Goal: Task Accomplishment & Management: Manage account settings

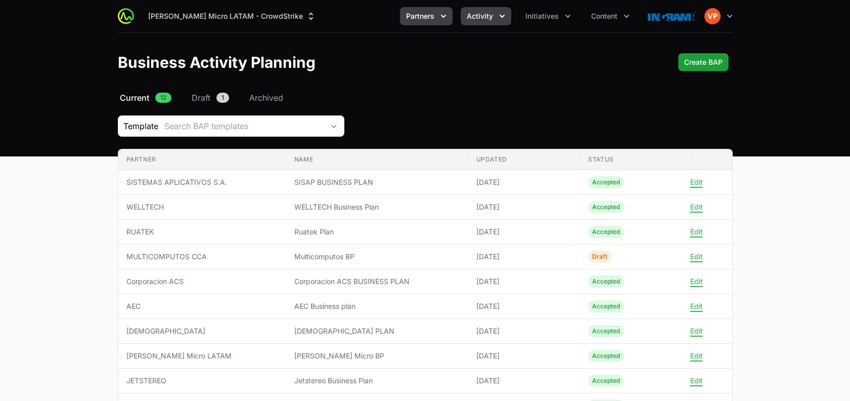
click at [490, 17] on span "Activity" at bounding box center [480, 16] width 26 height 10
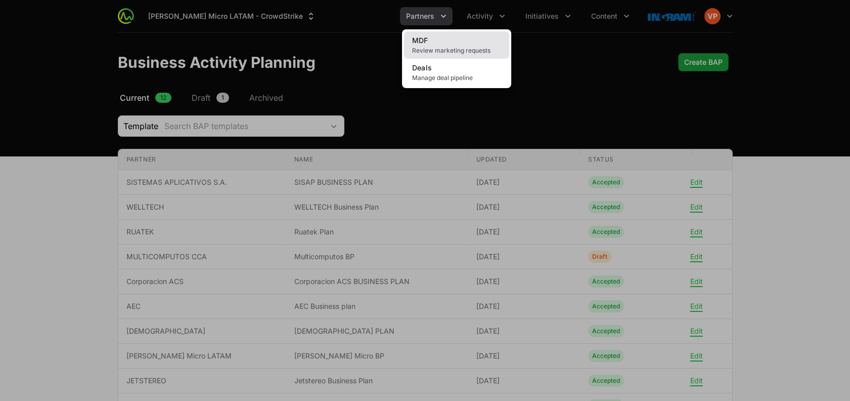
click at [455, 48] on span "Review marketing requests" at bounding box center [456, 51] width 89 height 8
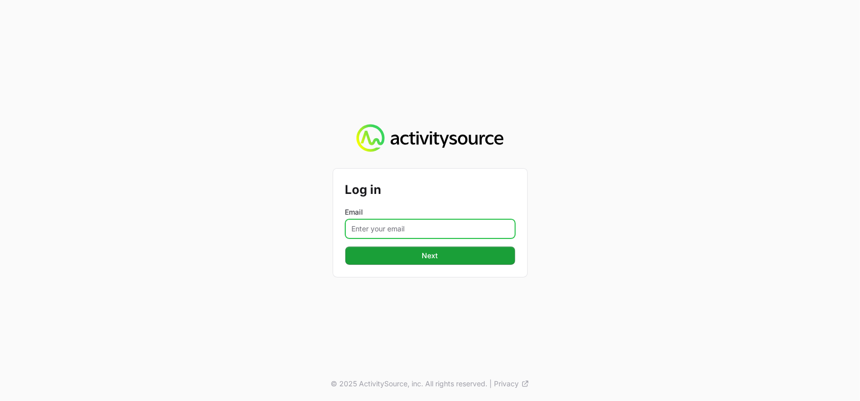
click at [386, 225] on input "Email" at bounding box center [430, 228] width 170 height 19
type input "[PERSON_NAME][EMAIL_ADDRESS][DOMAIN_NAME]"
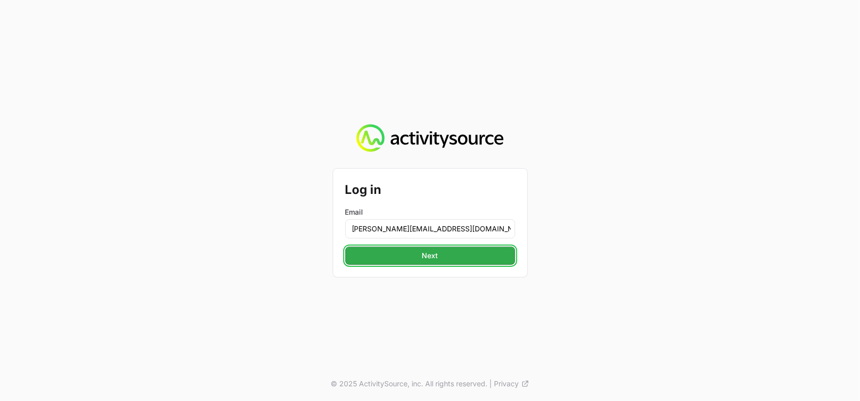
click at [421, 258] on span "Next" at bounding box center [430, 255] width 158 height 12
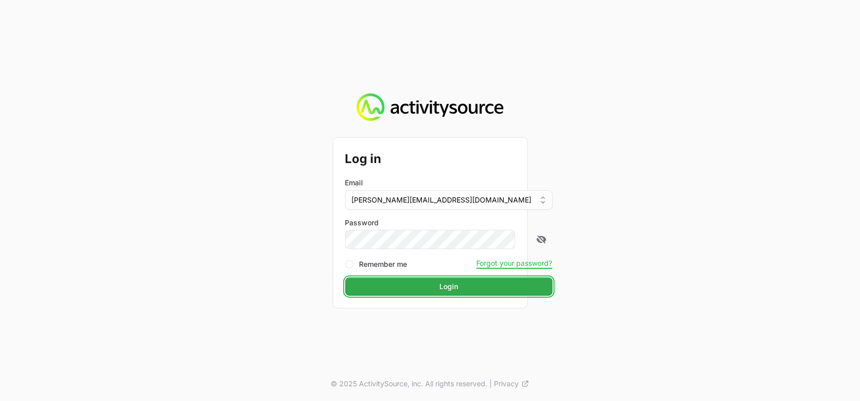
click at [433, 291] on span "Login" at bounding box center [448, 286] width 195 height 12
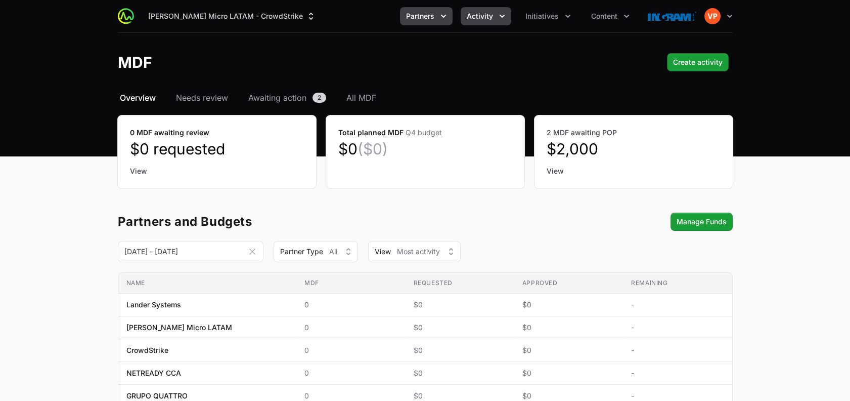
click at [433, 24] on button "Partners" at bounding box center [426, 16] width 53 height 18
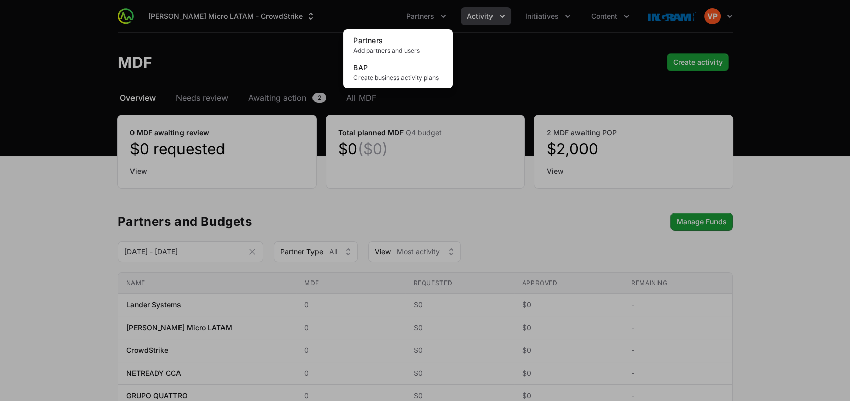
click at [460, 20] on div "Partners menu" at bounding box center [425, 200] width 850 height 401
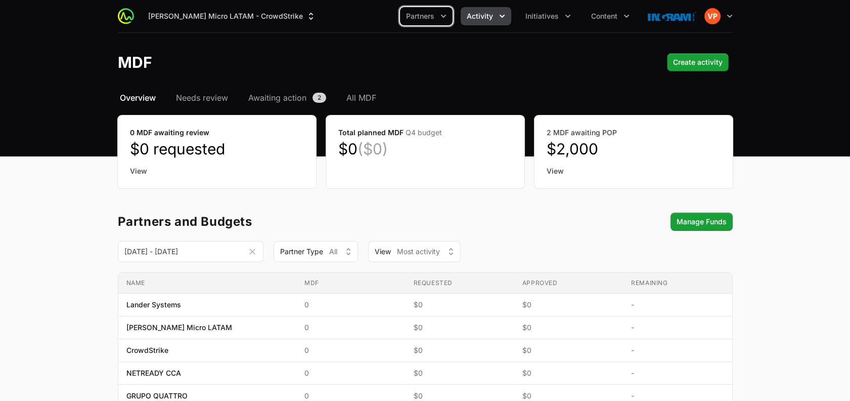
click at [480, 20] on span "Activity" at bounding box center [480, 16] width 26 height 10
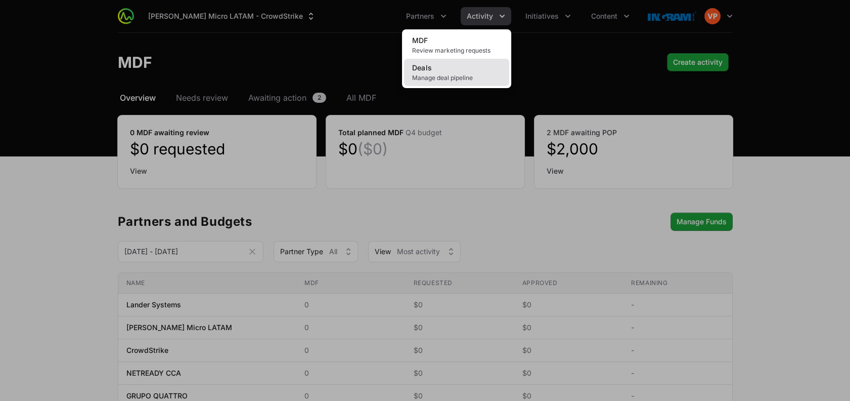
click at [435, 81] on span "Manage deal pipeline" at bounding box center [456, 78] width 89 height 8
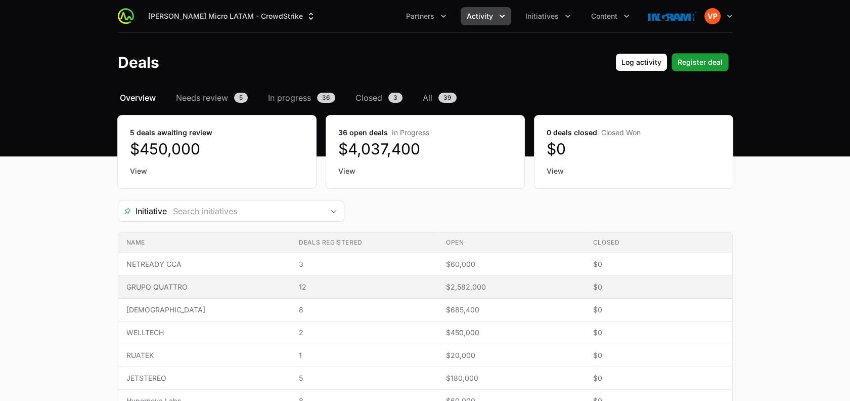
click at [221, 285] on span "GRUPO QUATTRO" at bounding box center [204, 287] width 157 height 10
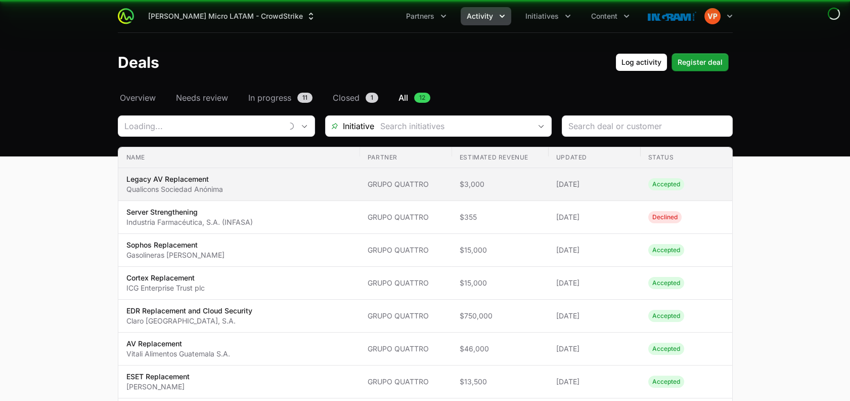
type input "GRUPO QUATTRO"
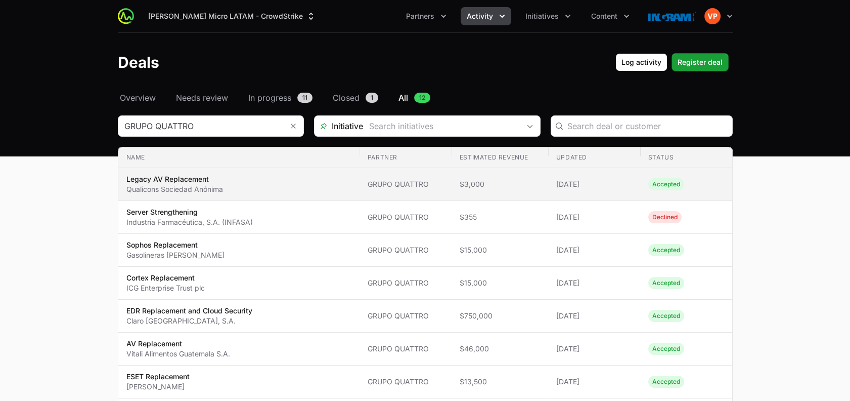
click at [669, 190] on span "Accepted" at bounding box center [666, 184] width 36 height 12
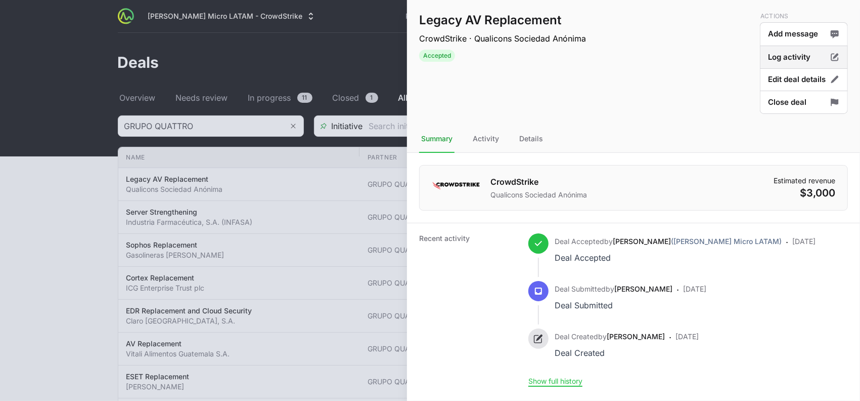
click at [786, 57] on button "Log activity" at bounding box center [804, 58] width 88 height 24
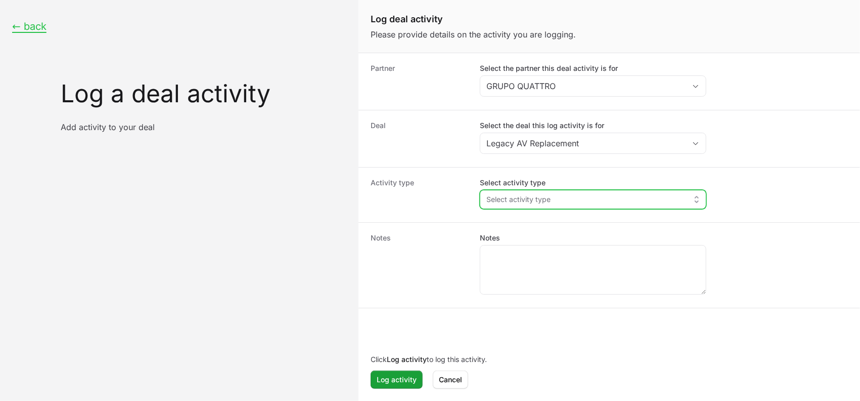
click at [513, 199] on span "Select activity type" at bounding box center [518, 199] width 64 height 10
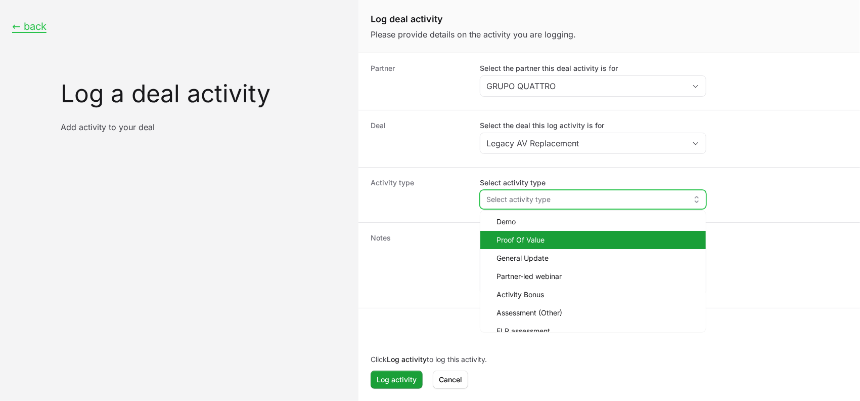
click at [519, 237] on span "Proof Of Value" at bounding box center [597, 240] width 201 height 10
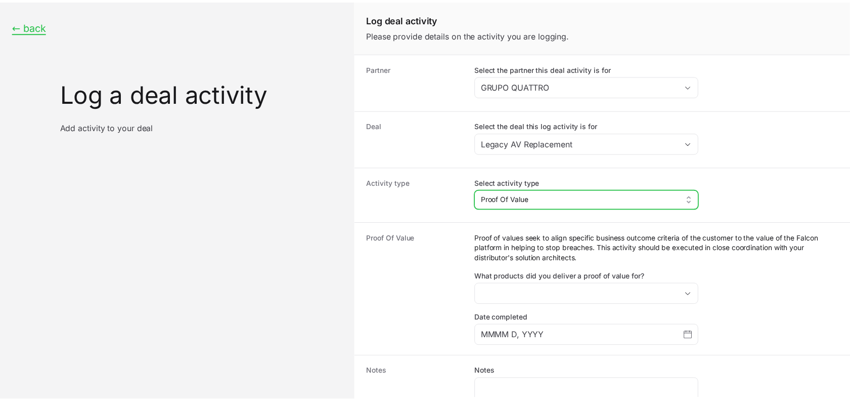
scroll to position [97, 0]
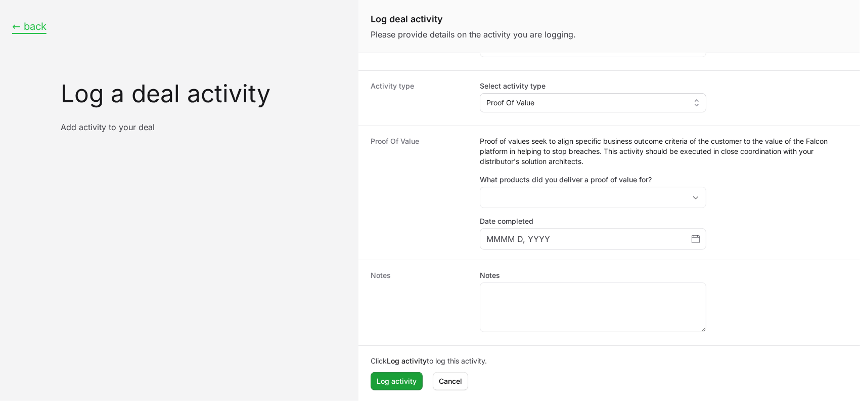
click at [32, 27] on button "← back" at bounding box center [29, 26] width 34 height 13
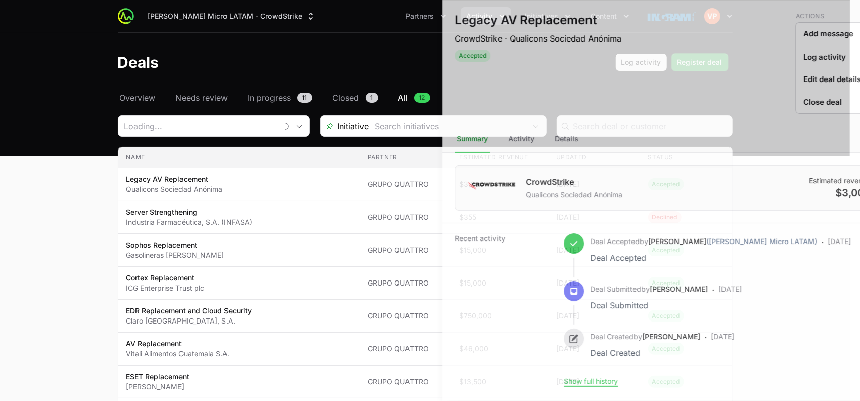
type input "GRUPO QUATTRO"
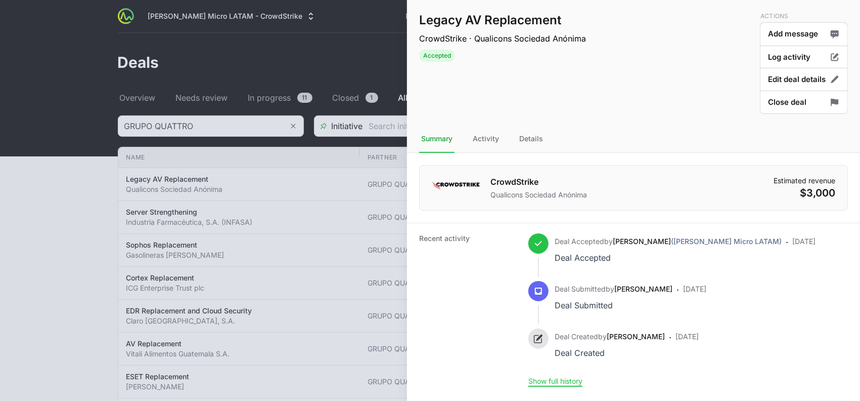
click at [341, 114] on div at bounding box center [430, 200] width 860 height 401
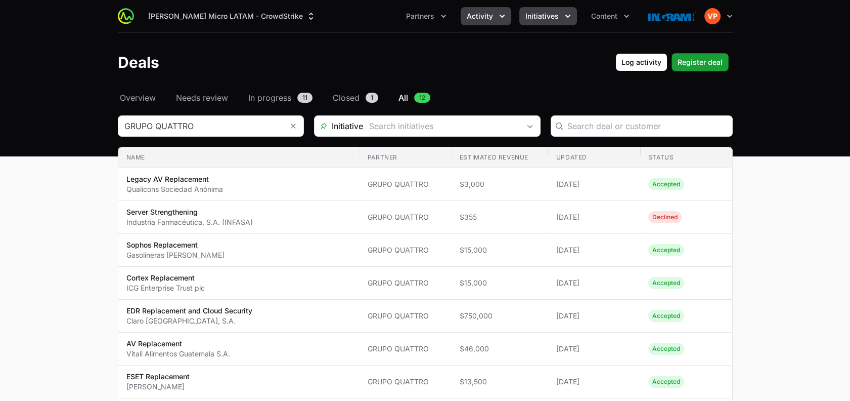
click at [559, 16] on button "Initiatives" at bounding box center [548, 16] width 58 height 18
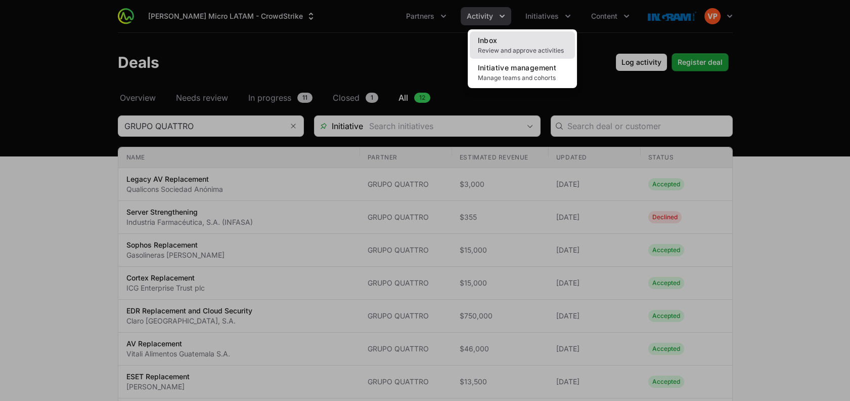
click at [517, 52] on span "Review and approve activities" at bounding box center [522, 51] width 89 height 8
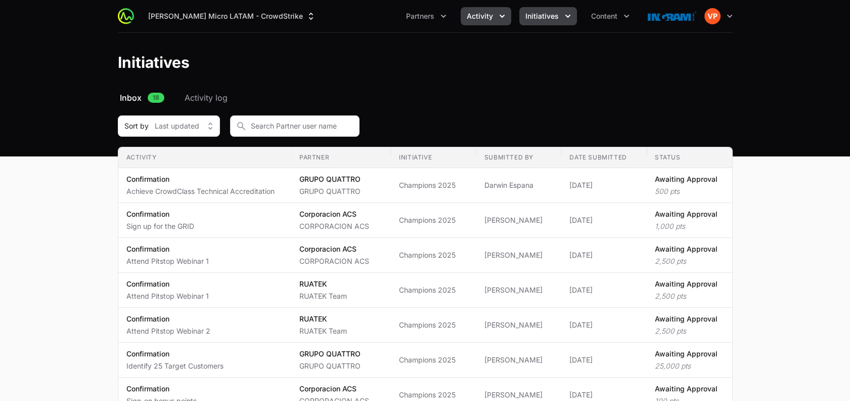
click at [490, 21] on span "Activity" at bounding box center [480, 16] width 26 height 10
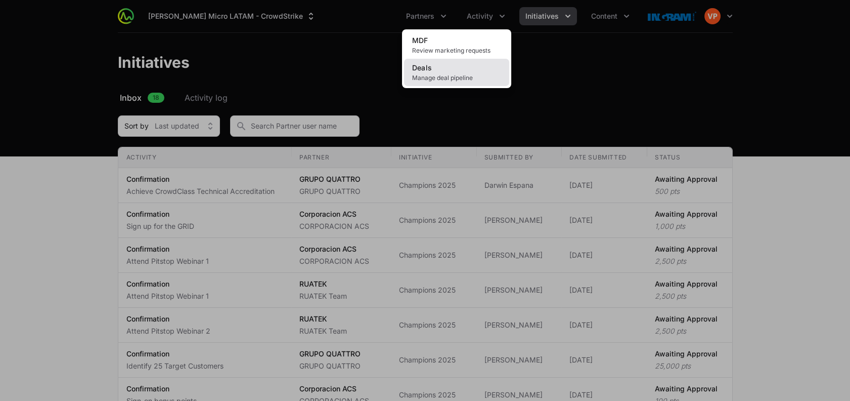
click at [457, 77] on span "Manage deal pipeline" at bounding box center [456, 78] width 89 height 8
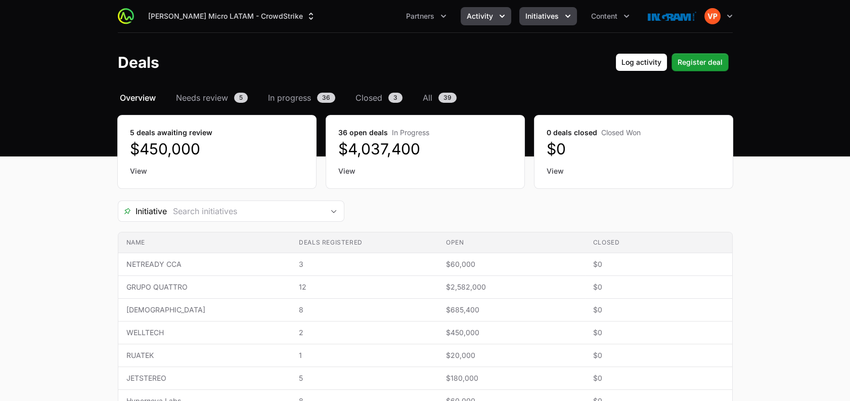
click at [548, 16] on span "Initiatives" at bounding box center [541, 16] width 33 height 10
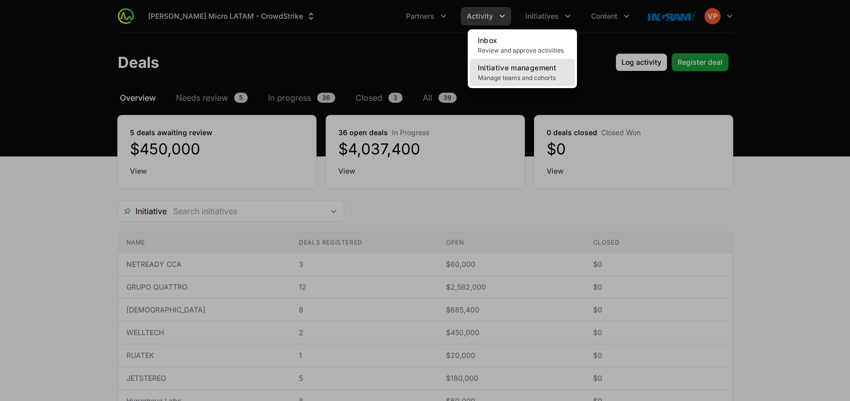
click at [506, 69] on span "Initiative management" at bounding box center [517, 67] width 78 height 9
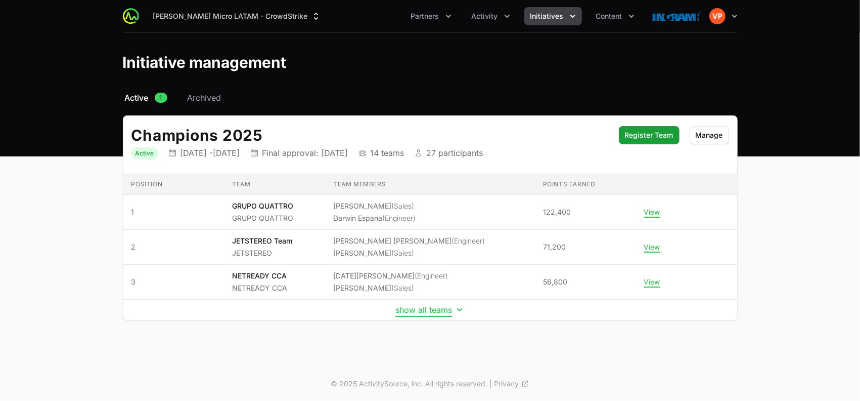
click at [440, 305] on button "show all teams" at bounding box center [430, 309] width 69 height 10
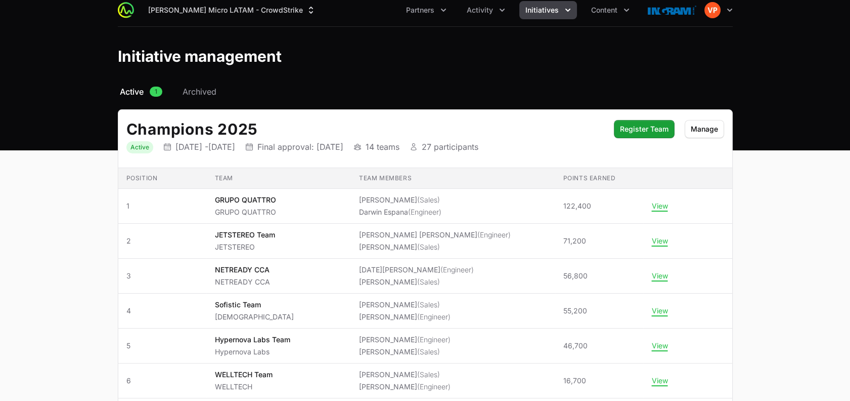
scroll to position [5, 0]
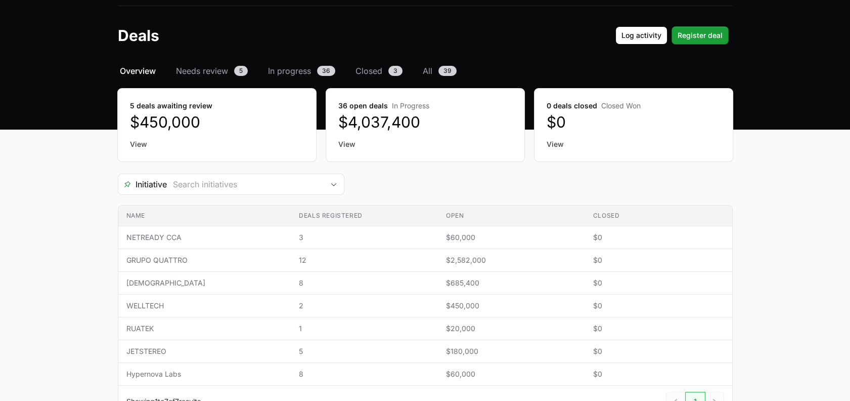
scroll to position [7, 0]
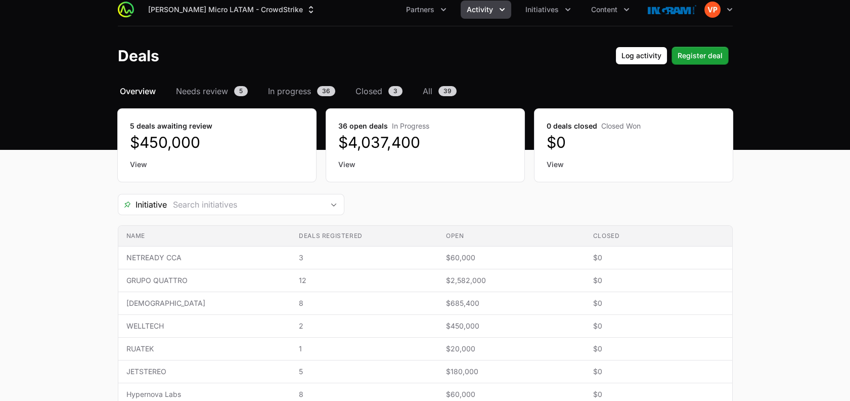
click at [445, 205] on div "Initiative" at bounding box center [425, 204] width 615 height 21
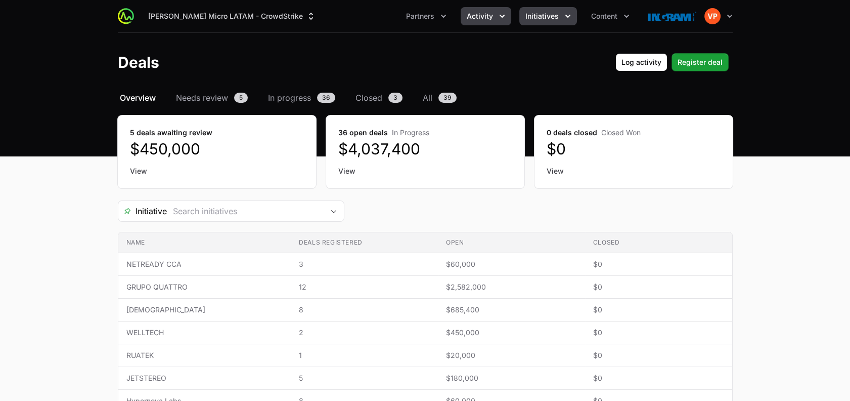
click at [545, 21] on button "Initiatives" at bounding box center [548, 16] width 58 height 18
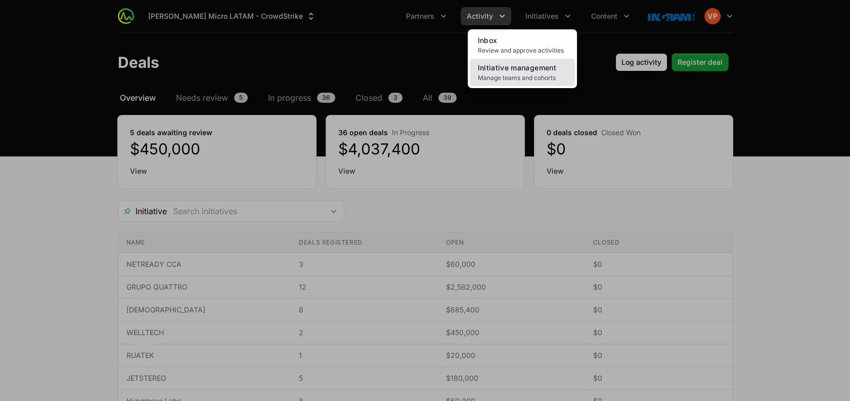
click at [510, 68] on span "Initiative management" at bounding box center [517, 67] width 78 height 9
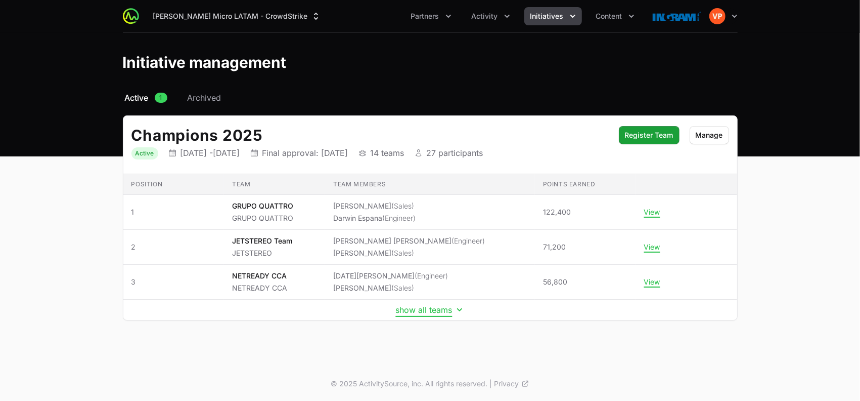
click at [409, 307] on button "show all teams" at bounding box center [430, 309] width 69 height 10
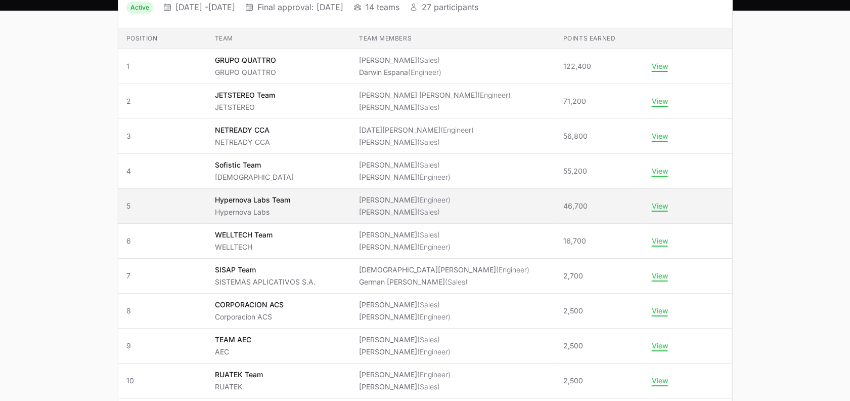
scroll to position [148, 0]
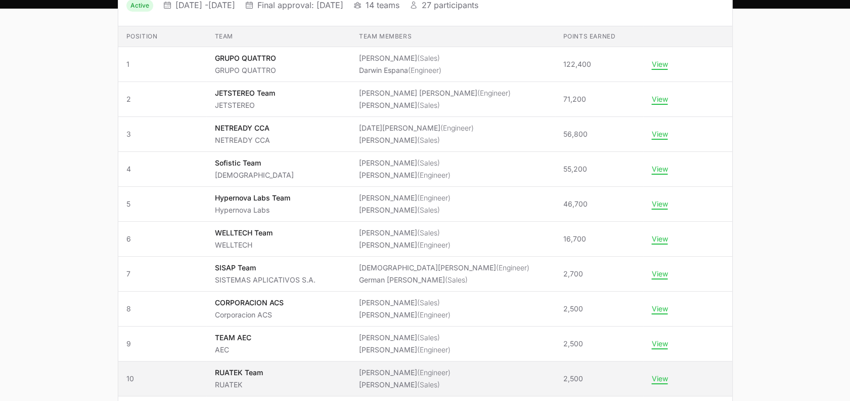
click at [225, 374] on p "RUATEK Team" at bounding box center [238, 372] width 48 height 10
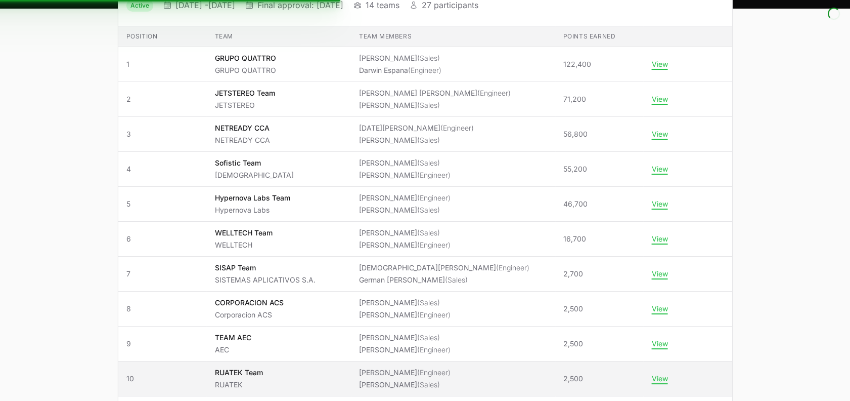
click at [225, 374] on p "RUATEK Team" at bounding box center [238, 372] width 48 height 10
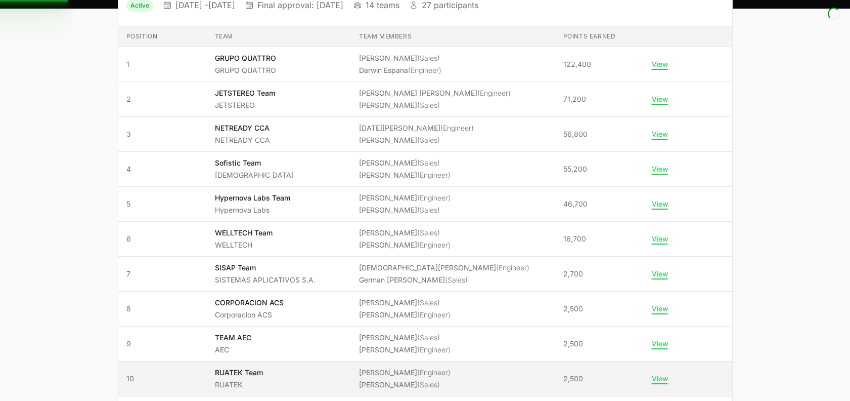
click at [225, 374] on p "RUATEK Team" at bounding box center [238, 372] width 48 height 10
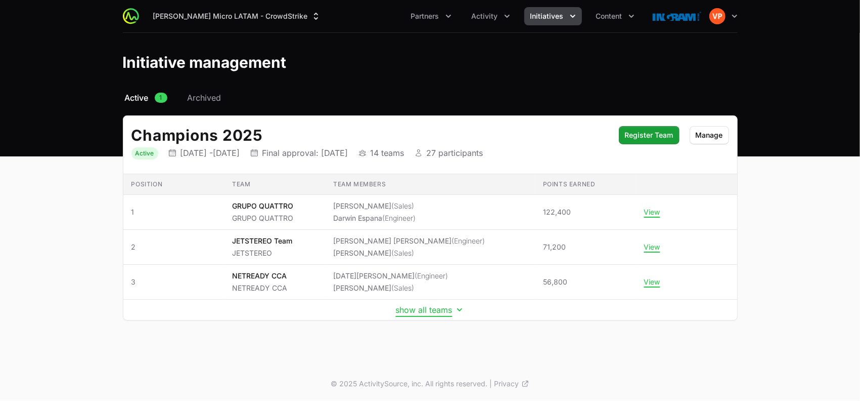
click at [409, 306] on button "show all teams" at bounding box center [430, 309] width 69 height 10
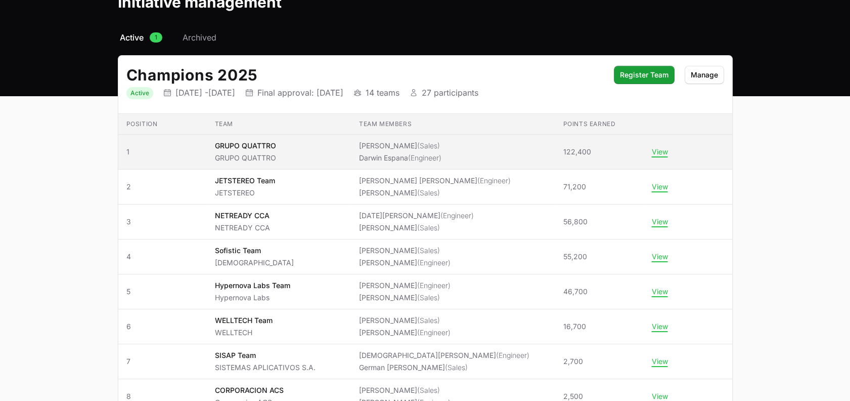
scroll to position [63, 0]
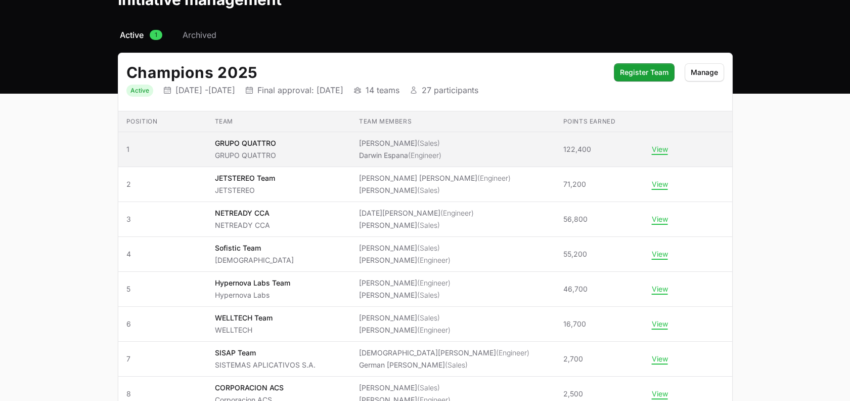
click at [236, 162] on td "Team GRUPO QUATTRO GRUPO QUATTRO" at bounding box center [278, 149] width 144 height 35
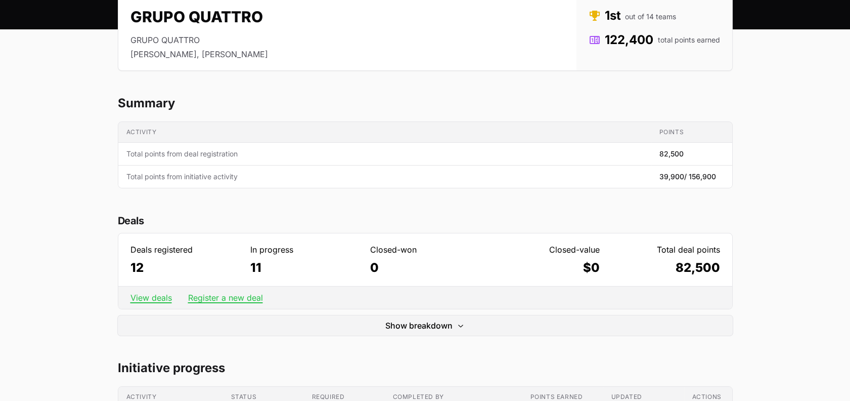
scroll to position [122, 0]
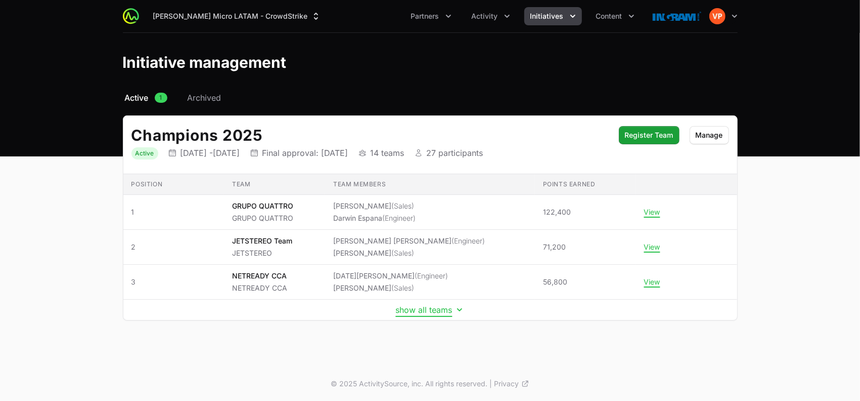
click at [427, 307] on button "show all teams" at bounding box center [430, 309] width 69 height 10
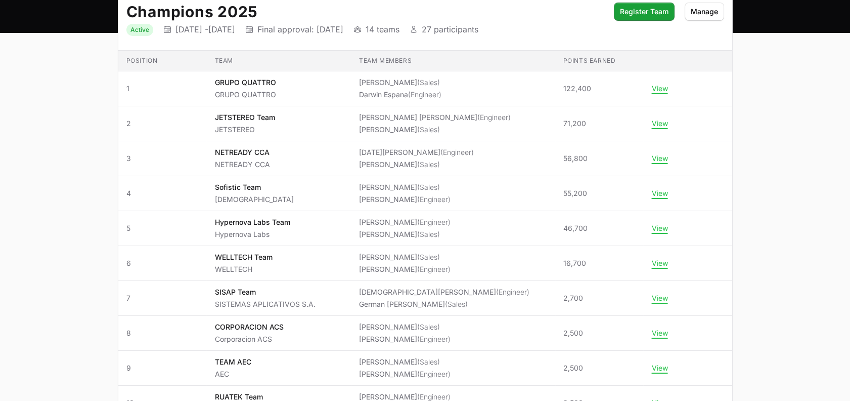
scroll to position [125, 0]
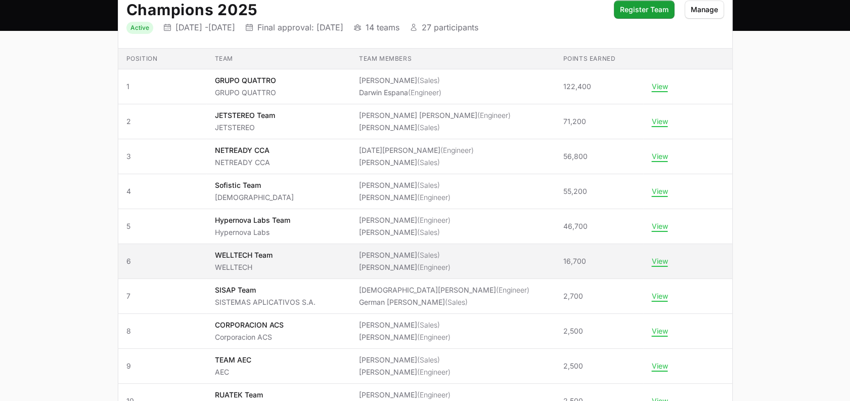
click at [324, 250] on span "WELLTECH Team WELLTECH" at bounding box center [278, 261] width 128 height 22
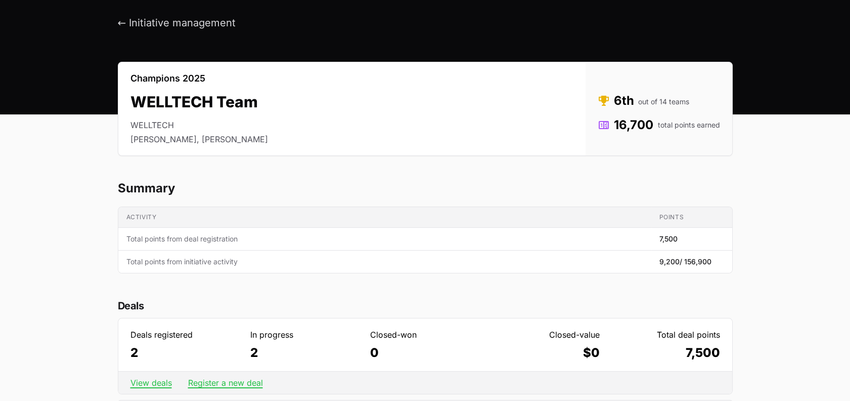
scroll to position [21, 0]
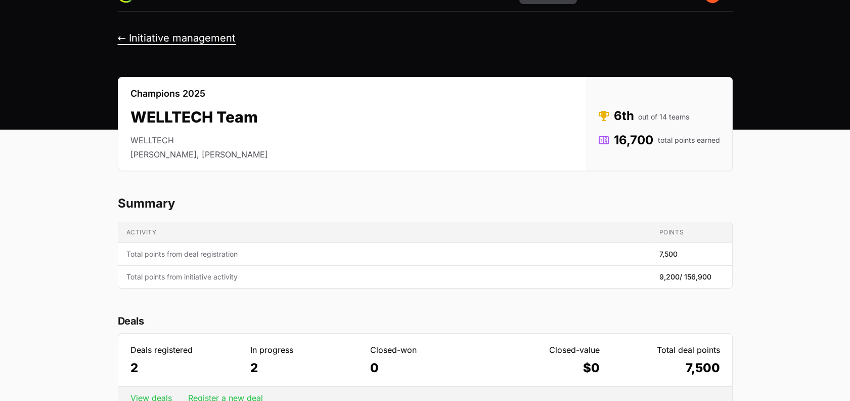
click at [124, 37] on button "← Initiative management" at bounding box center [177, 38] width 118 height 13
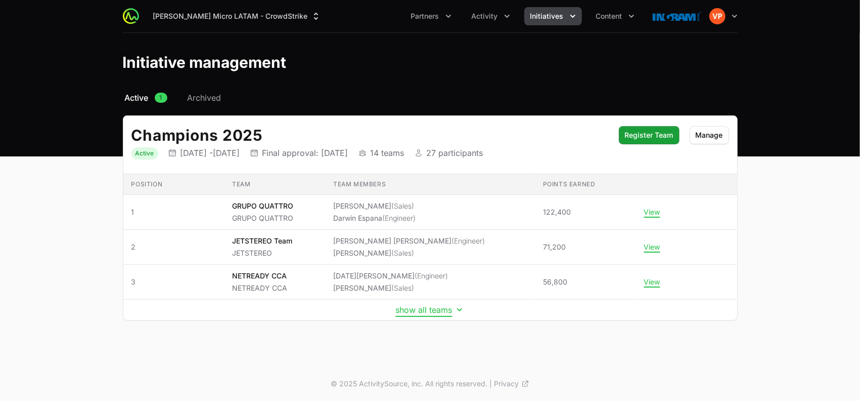
click at [409, 310] on button "show all teams" at bounding box center [430, 309] width 69 height 10
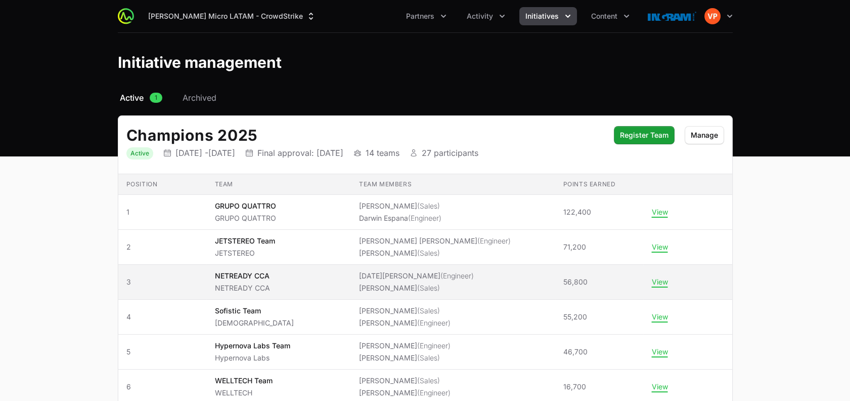
drag, startPoint x: 420, startPoint y: 279, endPoint x: 410, endPoint y: 282, distance: 10.9
click at [410, 283] on li "Yezabel Almanza (Sales)" at bounding box center [416, 288] width 115 height 10
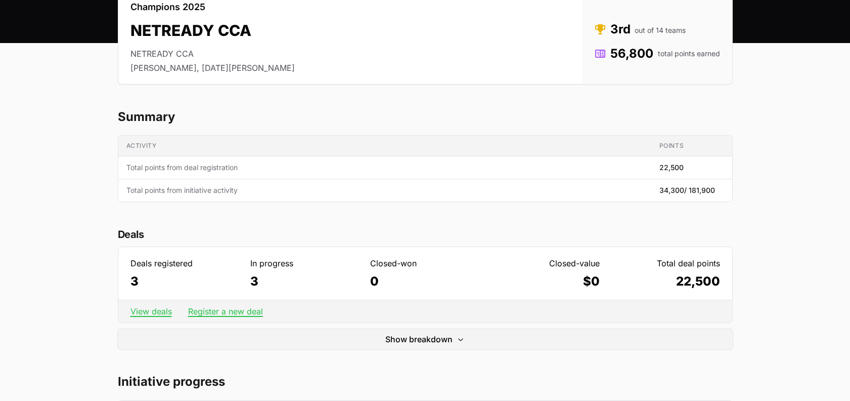
scroll to position [111, 0]
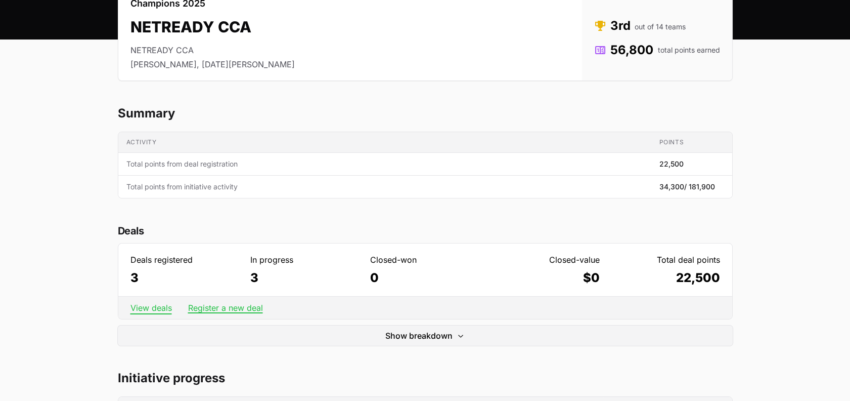
click at [150, 304] on link "View deals" at bounding box center [150, 307] width 41 height 10
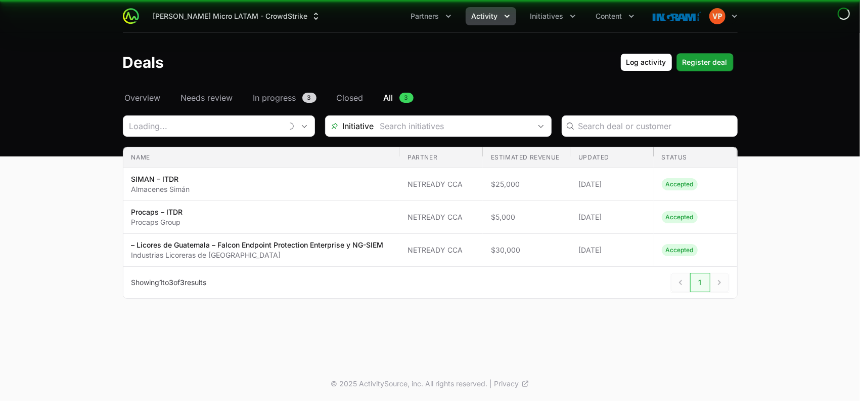
type input "NETREADY CCA"
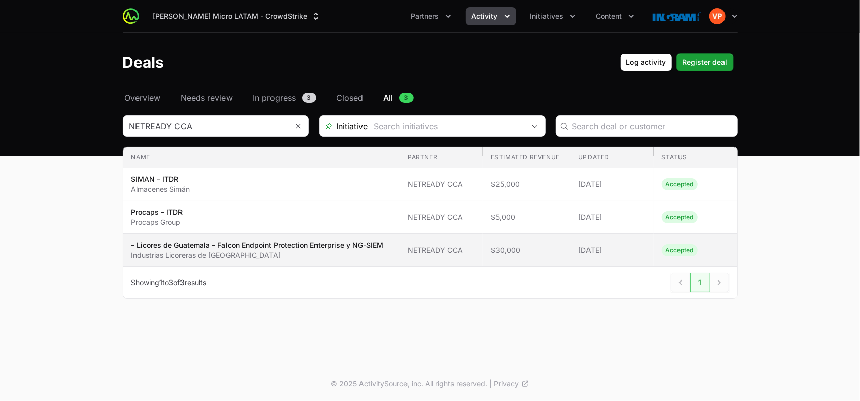
click at [325, 263] on td "Name – Licores de Guatemala – Falcon Endpoint Protection Enterprise y NG-SIEM I…" at bounding box center [261, 250] width 277 height 33
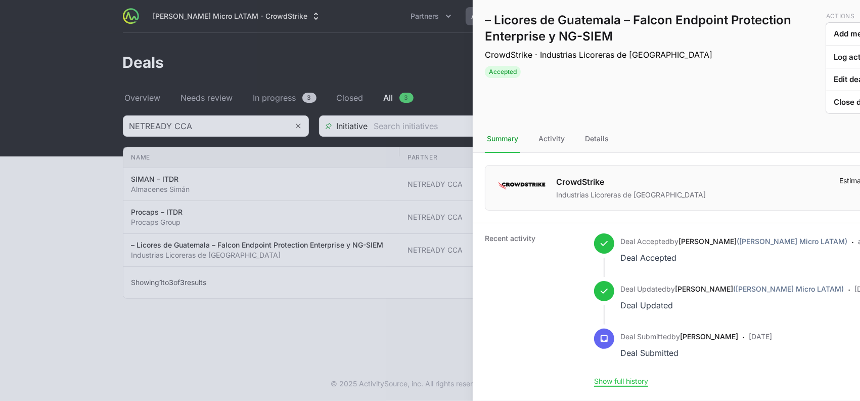
click at [298, 330] on div at bounding box center [430, 200] width 860 height 401
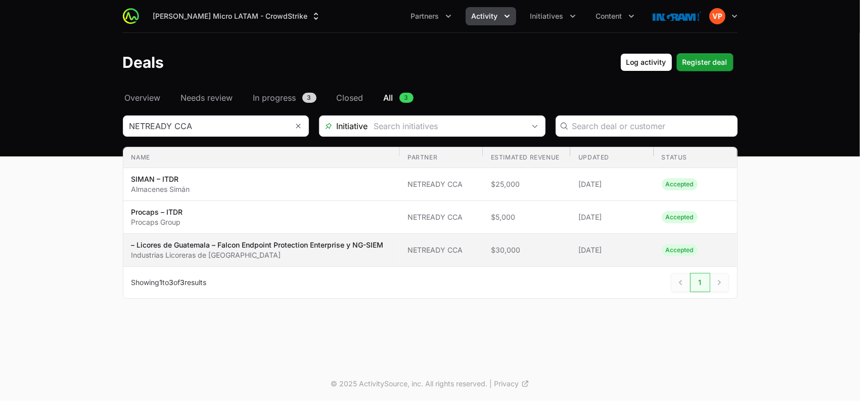
click at [287, 258] on p "Industrias Licoreras de Guatemala" at bounding box center [257, 255] width 252 height 10
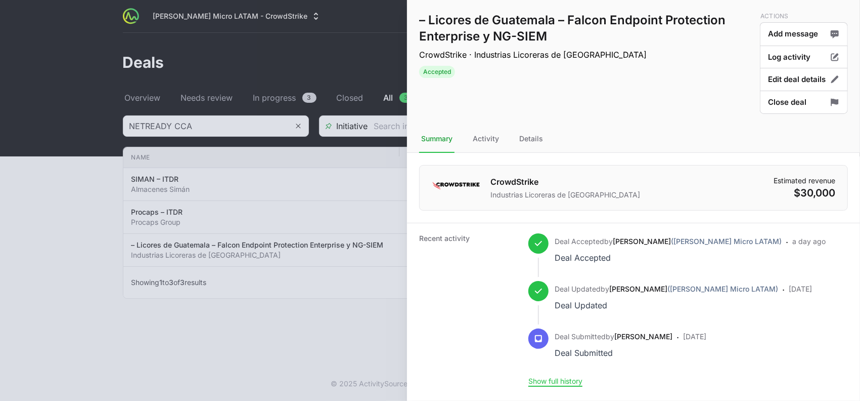
click at [303, 311] on div at bounding box center [430, 200] width 860 height 401
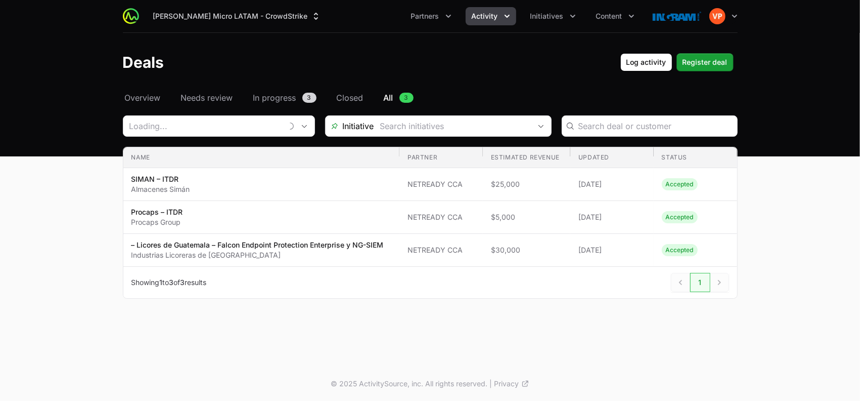
type input "NETREADY CCA"
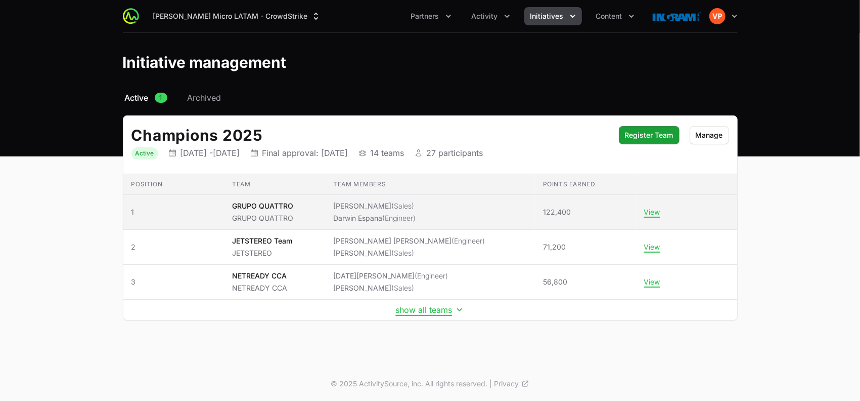
click at [375, 214] on li "Darwin Espana (Engineer)" at bounding box center [374, 218] width 82 height 10
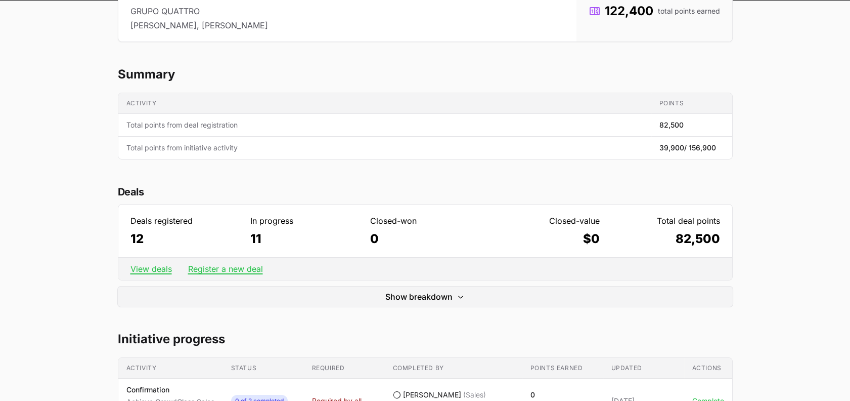
scroll to position [151, 0]
click at [155, 271] on link "View deals" at bounding box center [150, 268] width 41 height 10
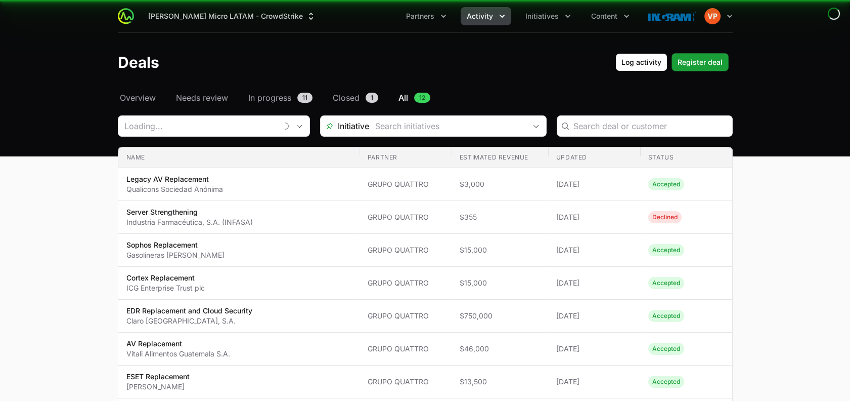
type input "GRUPO QUATTRO"
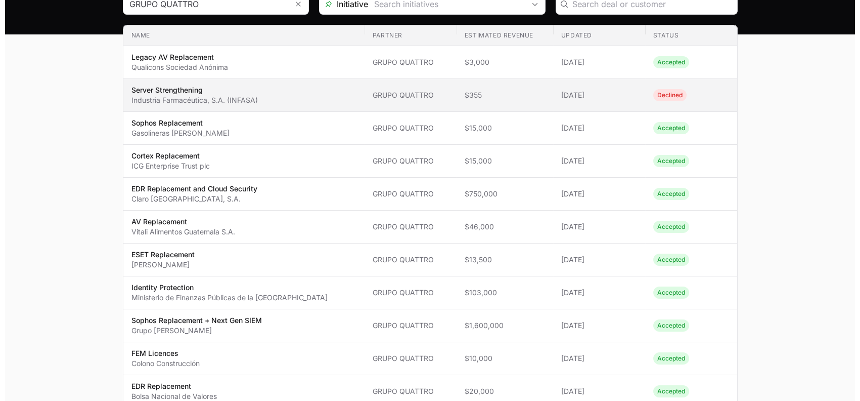
scroll to position [72, 0]
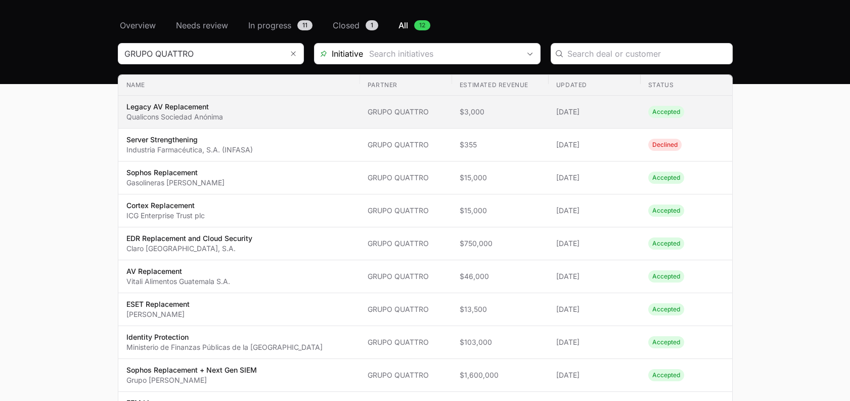
click at [663, 114] on span "Accepted" at bounding box center [666, 112] width 36 height 12
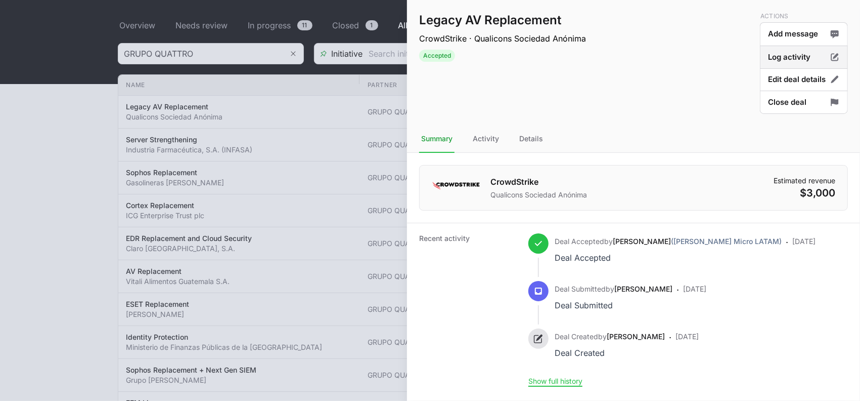
click at [780, 61] on button "Log activity" at bounding box center [804, 58] width 88 height 24
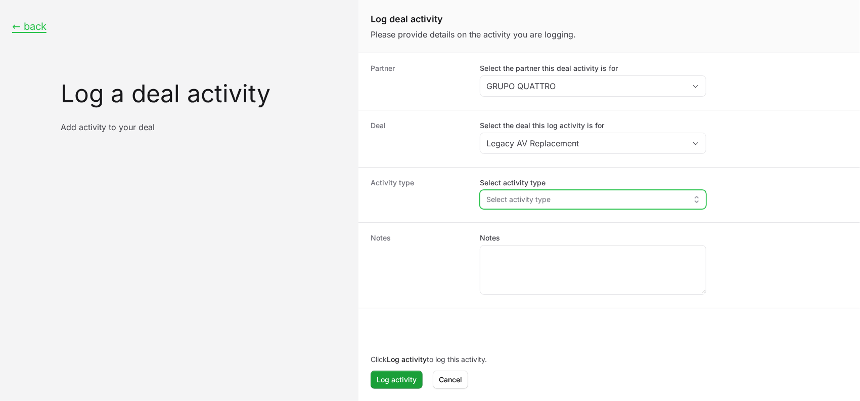
click at [534, 198] on span "Select activity type" at bounding box center [518, 199] width 64 height 10
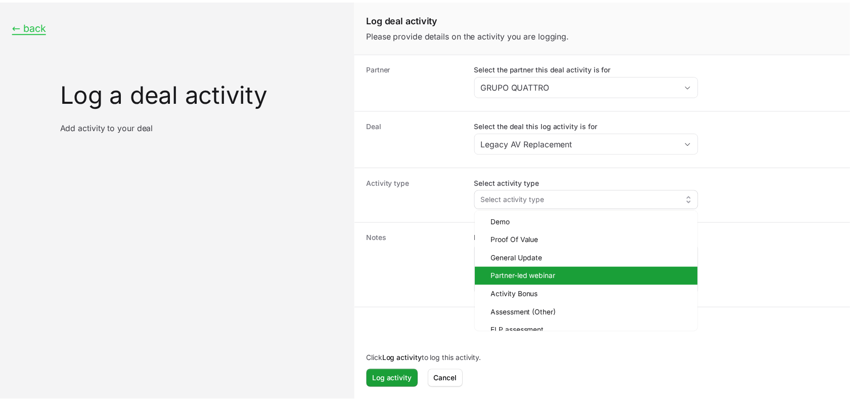
scroll to position [47, 0]
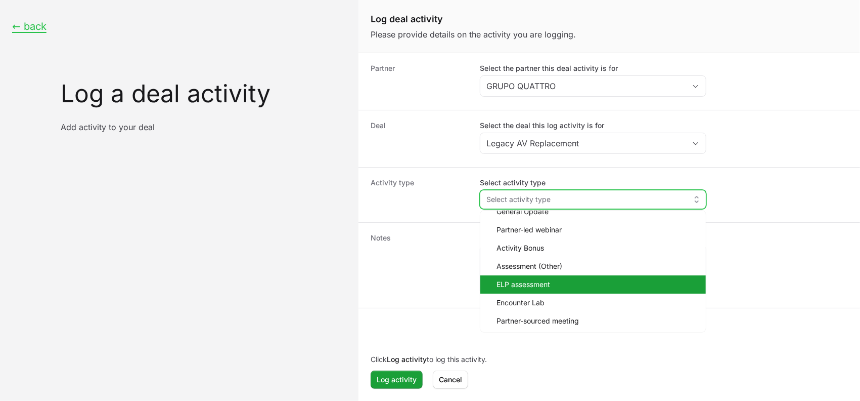
drag, startPoint x: 539, startPoint y: 270, endPoint x: 547, endPoint y: 260, distance: 13.0
click at [536, 275] on ul "Demo Proof Of Value General Update Partner-led webinar Activity Bonus Assessmen…" at bounding box center [593, 270] width 226 height 121
click at [536, 275] on li "ELP assessment" at bounding box center [593, 284] width 226 height 18
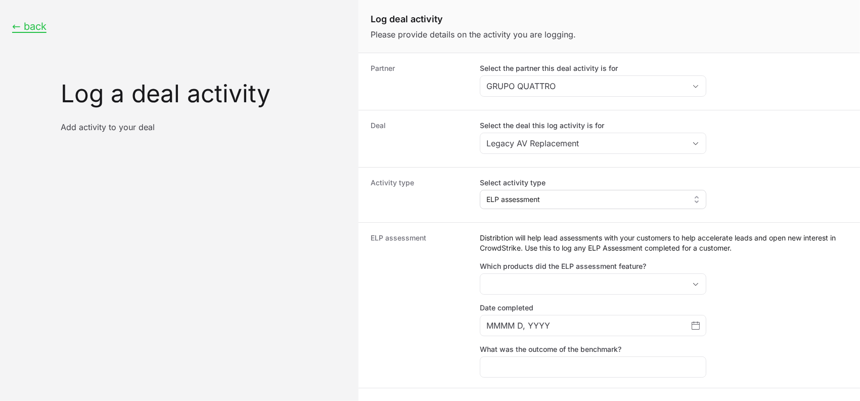
click at [554, 208] on div "ELP assessment" at bounding box center [593, 199] width 227 height 19
click at [540, 194] on span "ELP assessment" at bounding box center [513, 199] width 54 height 10
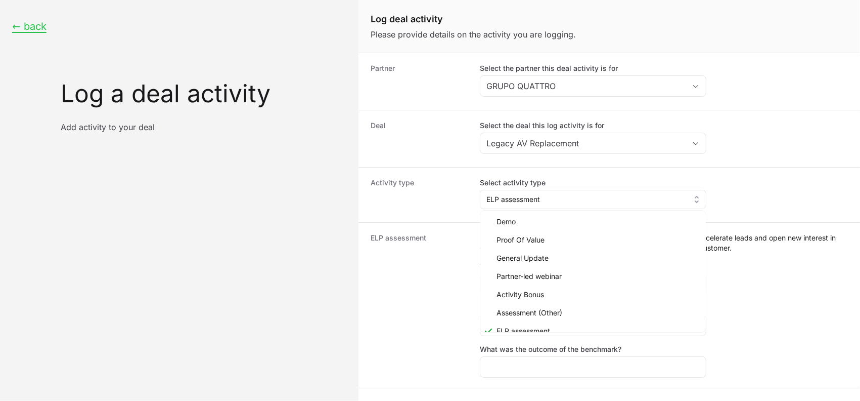
click at [407, 188] on dt "Activity type" at bounding box center [419, 195] width 97 height 34
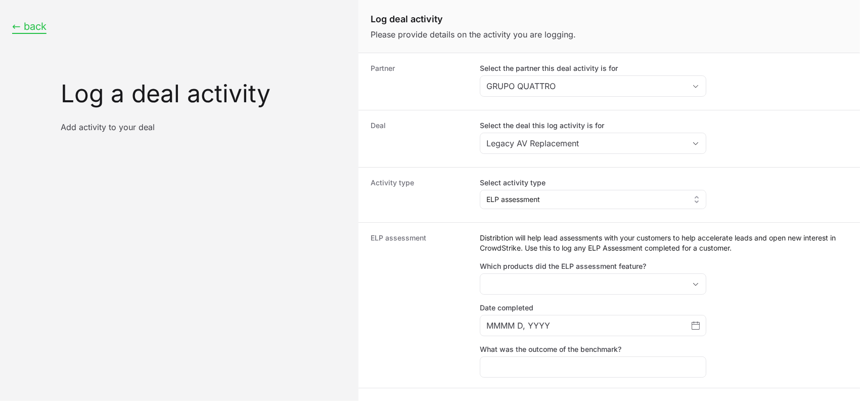
click at [34, 31] on button "← back" at bounding box center [29, 26] width 34 height 13
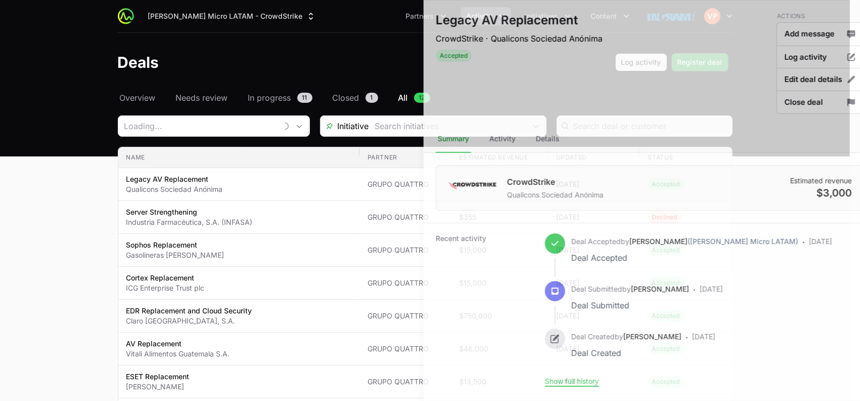
type input "GRUPO QUATTRO"
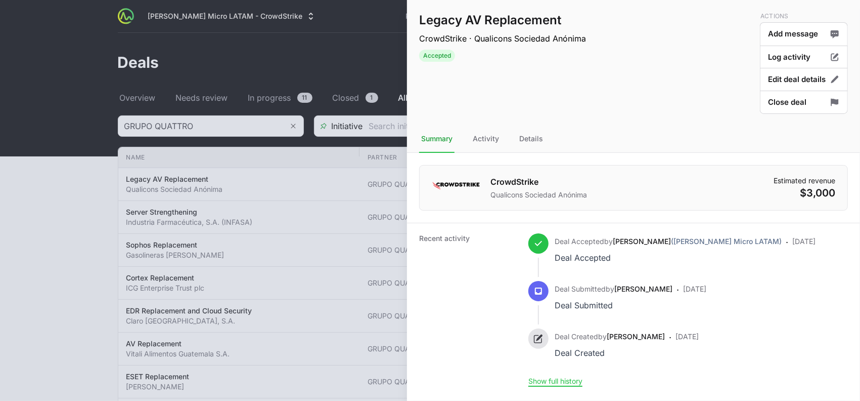
click at [82, 279] on div at bounding box center [430, 200] width 860 height 401
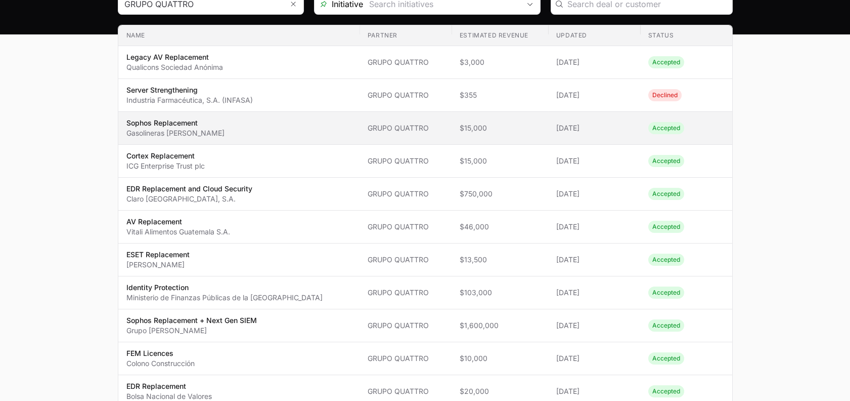
scroll to position [211, 0]
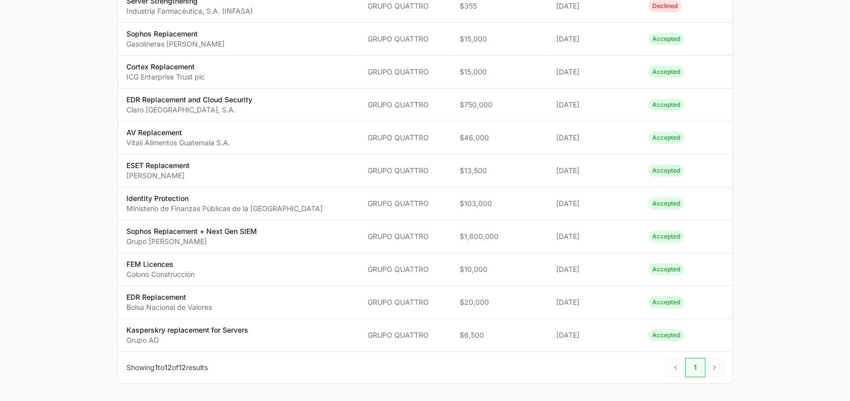
scroll to position [72, 0]
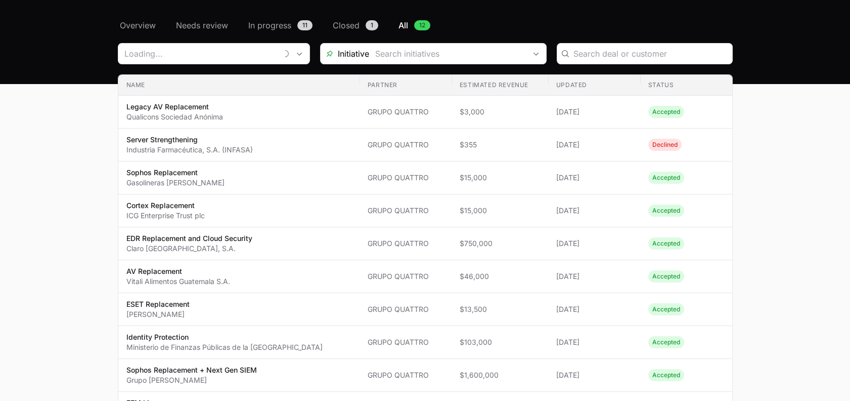
type input "GRUPO QUATTRO"
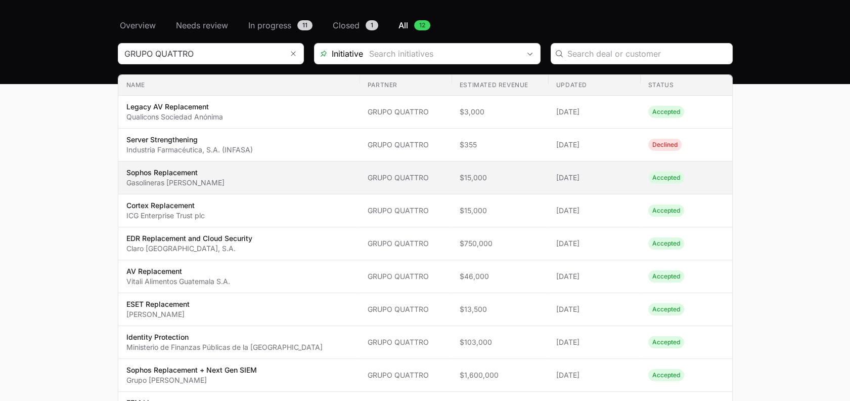
scroll to position [0, 0]
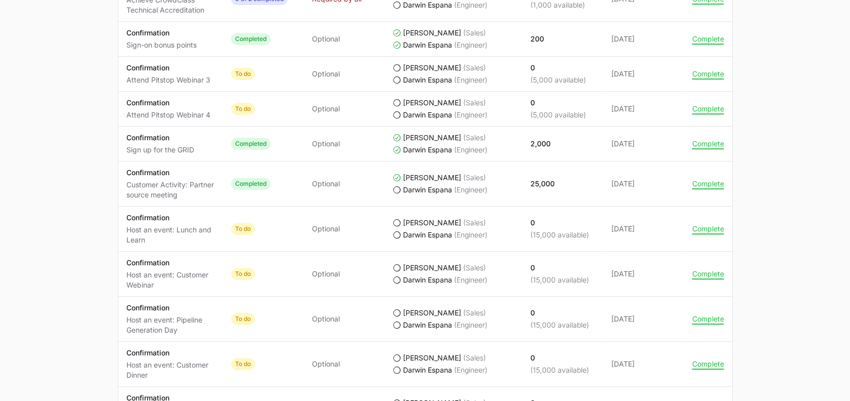
scroll to position [781, 0]
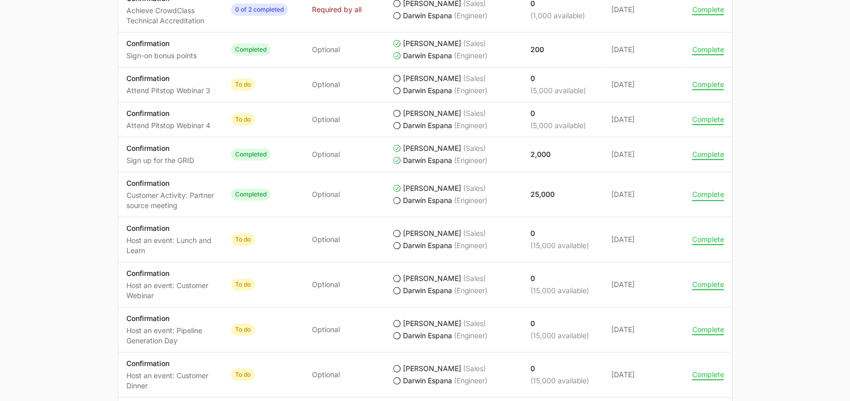
click at [696, 196] on button "Complete" at bounding box center [708, 194] width 32 height 9
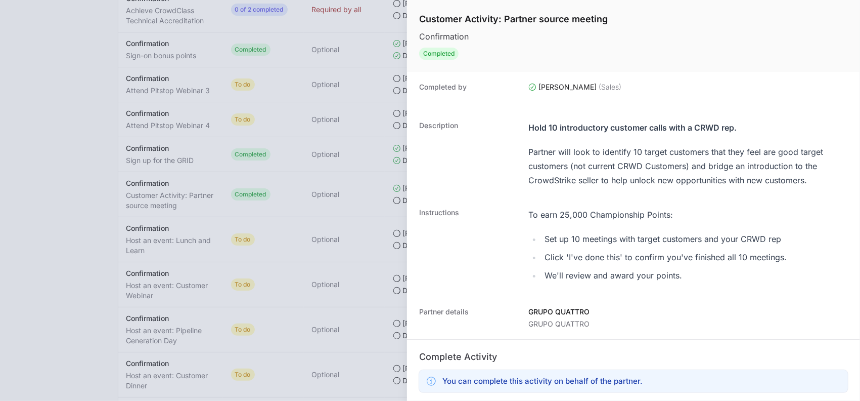
drag, startPoint x: 552, startPoint y: 243, endPoint x: 783, endPoint y: 241, distance: 231.6
click at [783, 241] on li "Set up 10 meetings with target customers and your CRWD rep" at bounding box center [664, 239] width 245 height 14
drag, startPoint x: 783, startPoint y: 241, endPoint x: 708, endPoint y: 237, distance: 75.5
click at [708, 237] on li "Set up 10 meetings with target customers and your CRWD rep" at bounding box center [664, 239] width 245 height 14
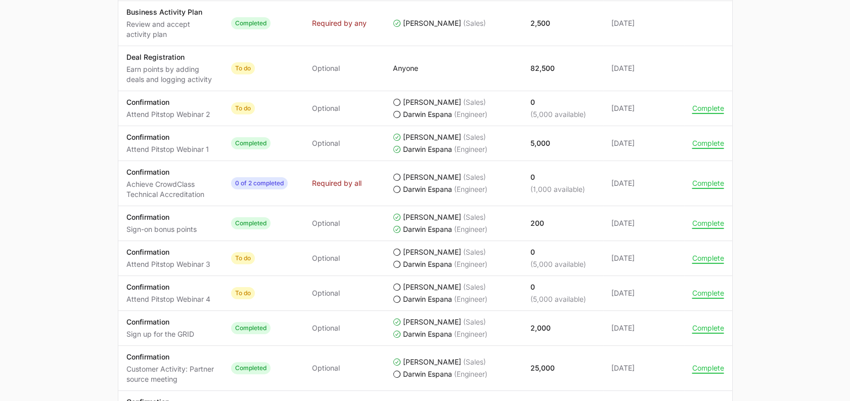
scroll to position [589, 0]
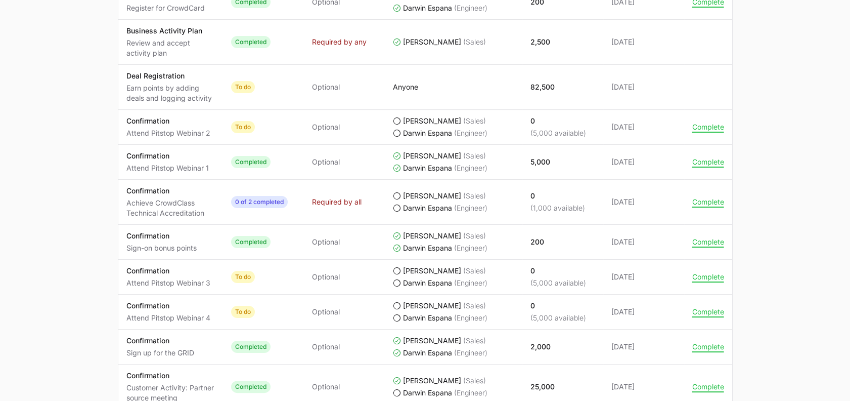
scroll to position [781, 0]
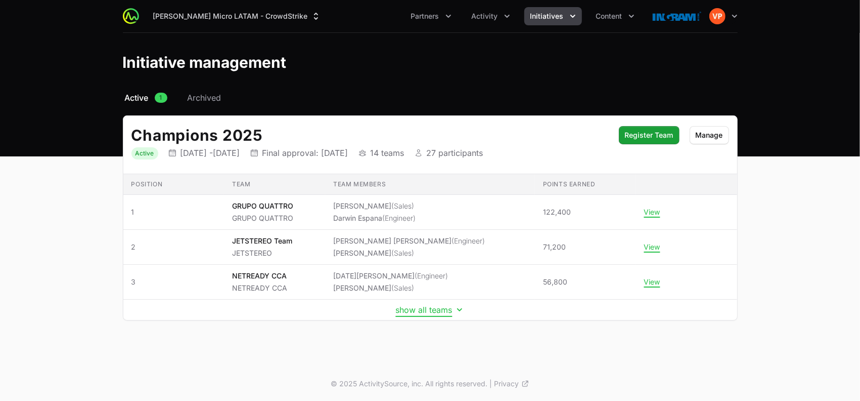
click at [441, 310] on button "show all teams" at bounding box center [430, 309] width 69 height 10
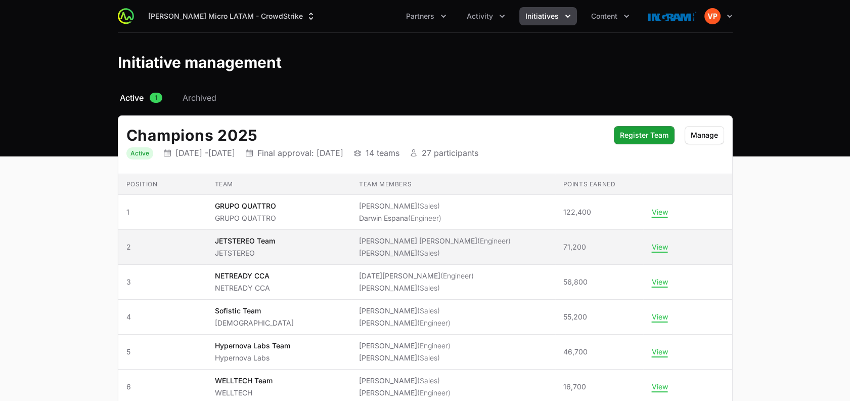
click at [252, 249] on p "JETSTEREO" at bounding box center [244, 253] width 60 height 10
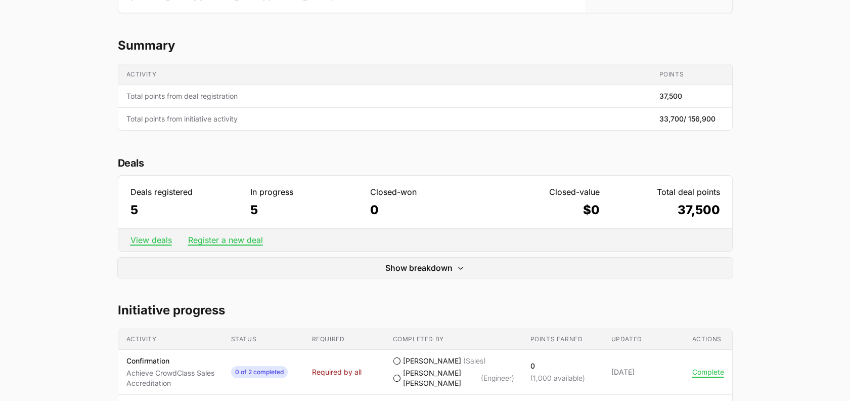
scroll to position [193, 0]
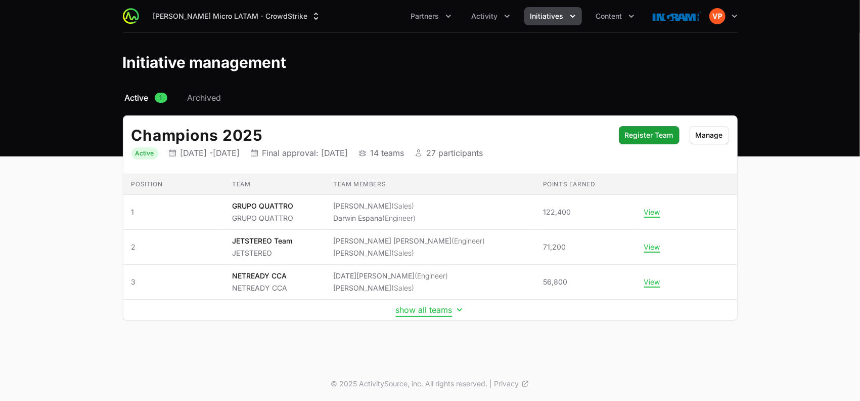
click at [425, 311] on button "show all teams" at bounding box center [430, 309] width 69 height 10
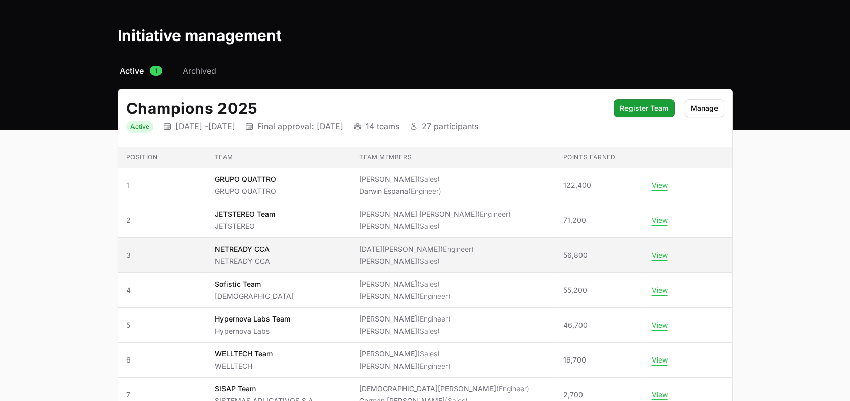
scroll to position [28, 0]
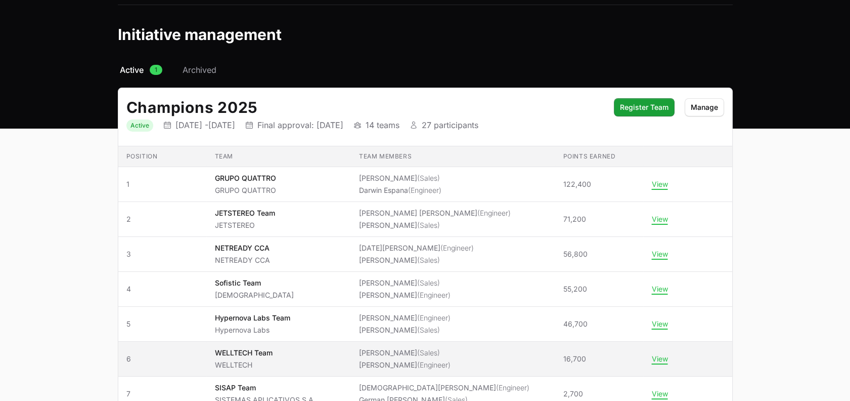
click at [305, 357] on span "WELLTECH Team WELLTECH" at bounding box center [278, 358] width 128 height 22
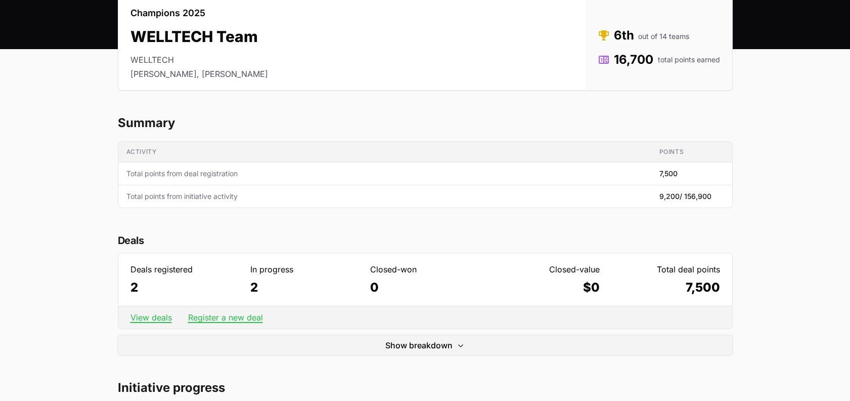
scroll to position [98, 0]
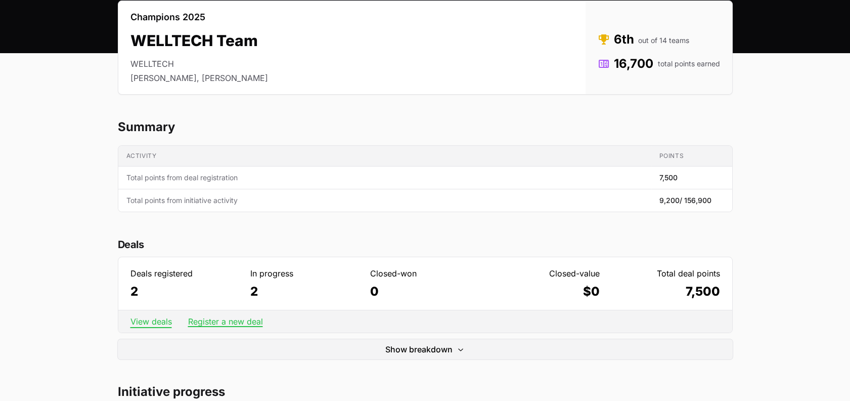
click at [146, 318] on link "View deals" at bounding box center [150, 321] width 41 height 10
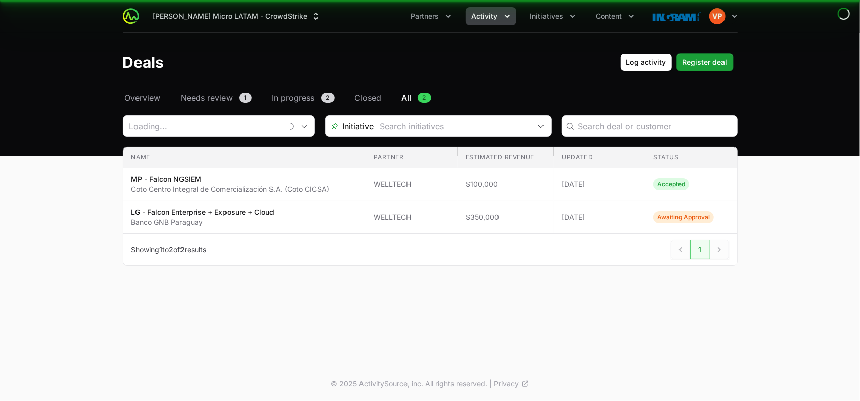
type input "WELLTECH"
